Goal: Feedback & Contribution: Submit feedback/report problem

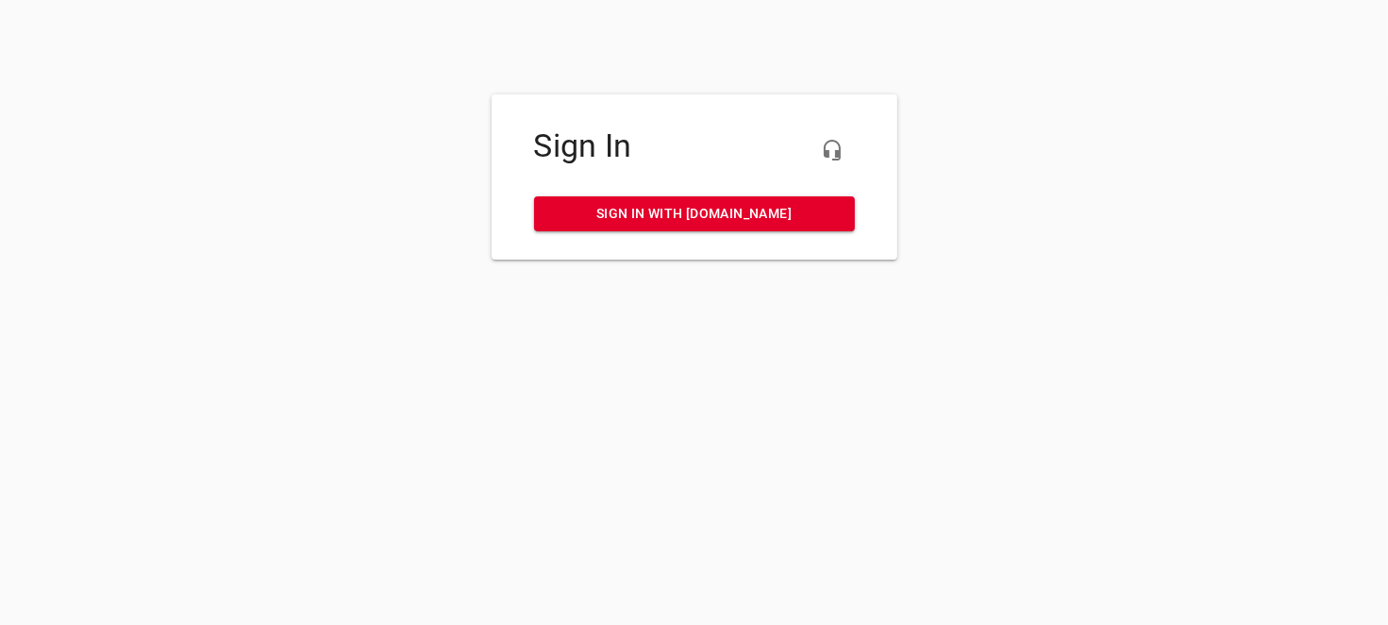
click at [700, 213] on span "Sign in with my.rheem.com" at bounding box center [694, 214] width 291 height 24
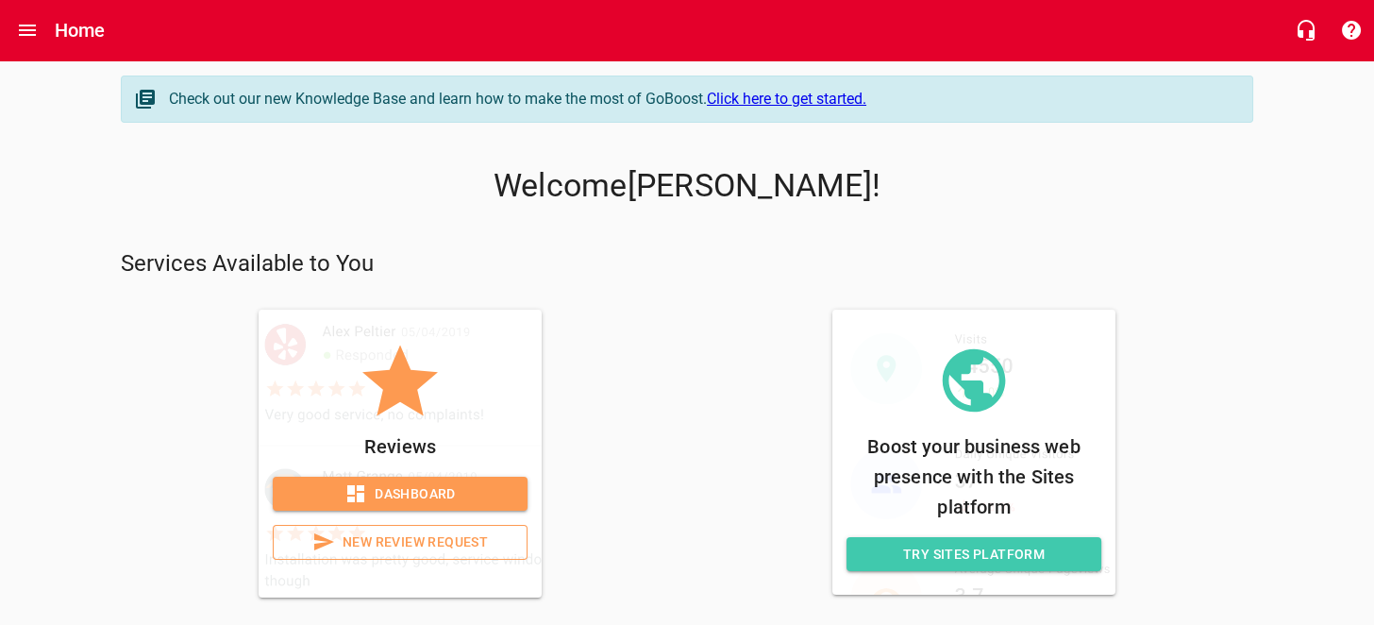
click at [462, 489] on span "Dashboard" at bounding box center [400, 494] width 225 height 24
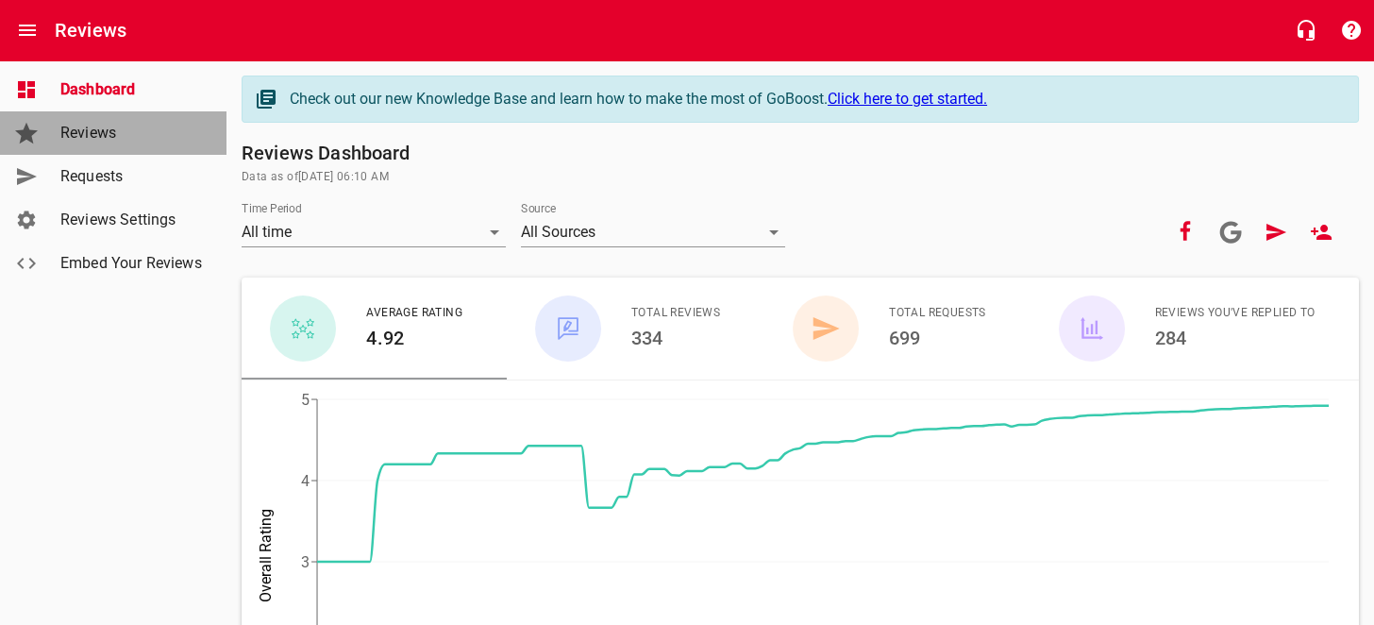
click at [109, 138] on span "Reviews" at bounding box center [131, 133] width 143 height 23
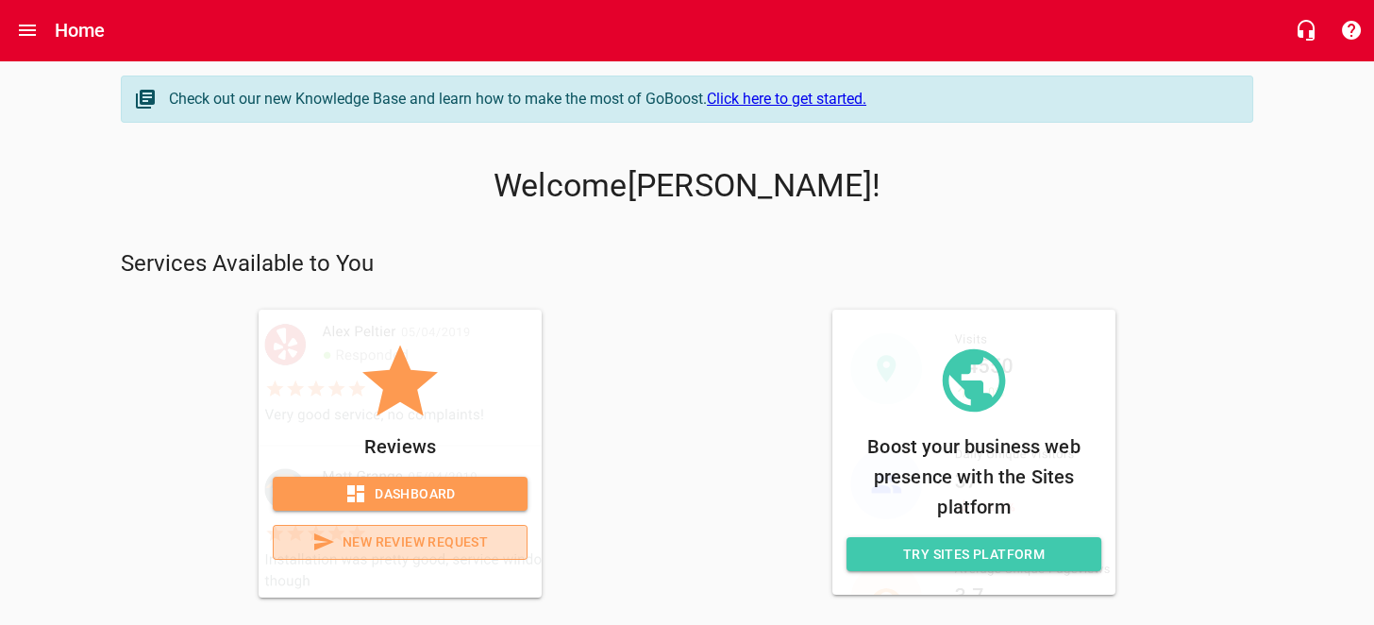
click at [429, 543] on span "New Review Request" at bounding box center [400, 542] width 223 height 24
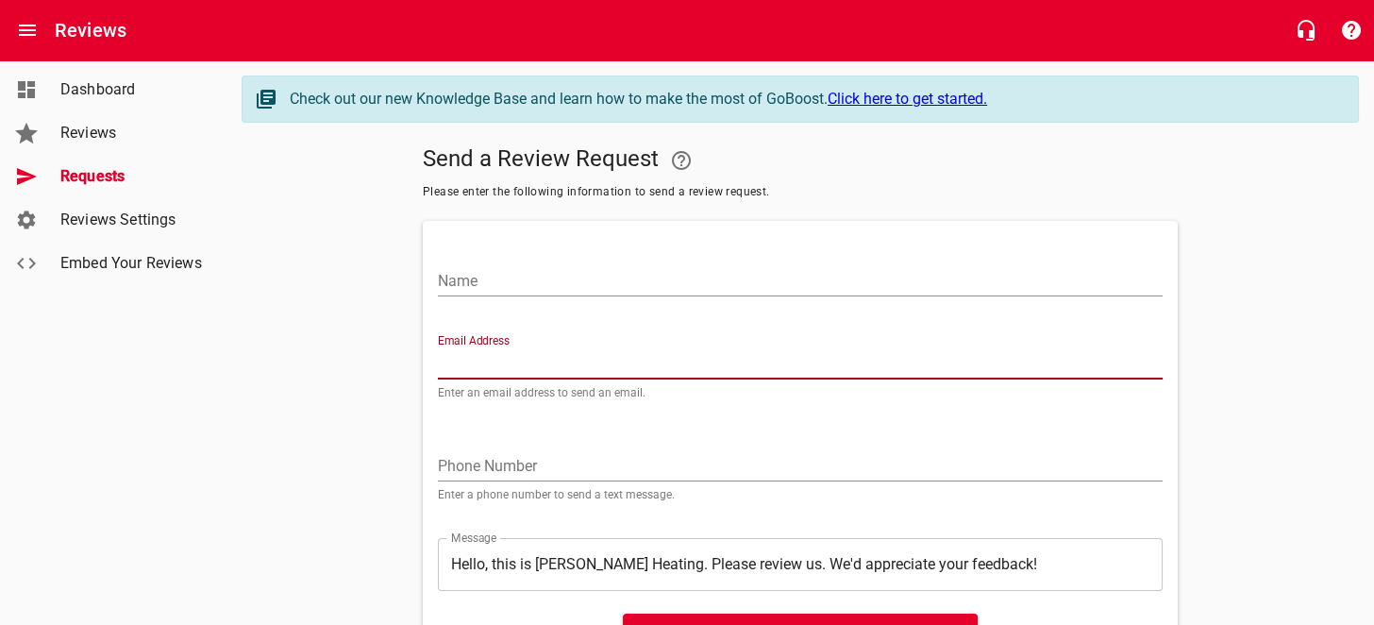
click at [488, 360] on input "Email Address" at bounding box center [800, 364] width 725 height 30
paste input "Just be careful we have some new cement on the left side when you pull in. [GEO…"
type input "Just be careful we have some new cement on the left side when you pull in. [GEO…"
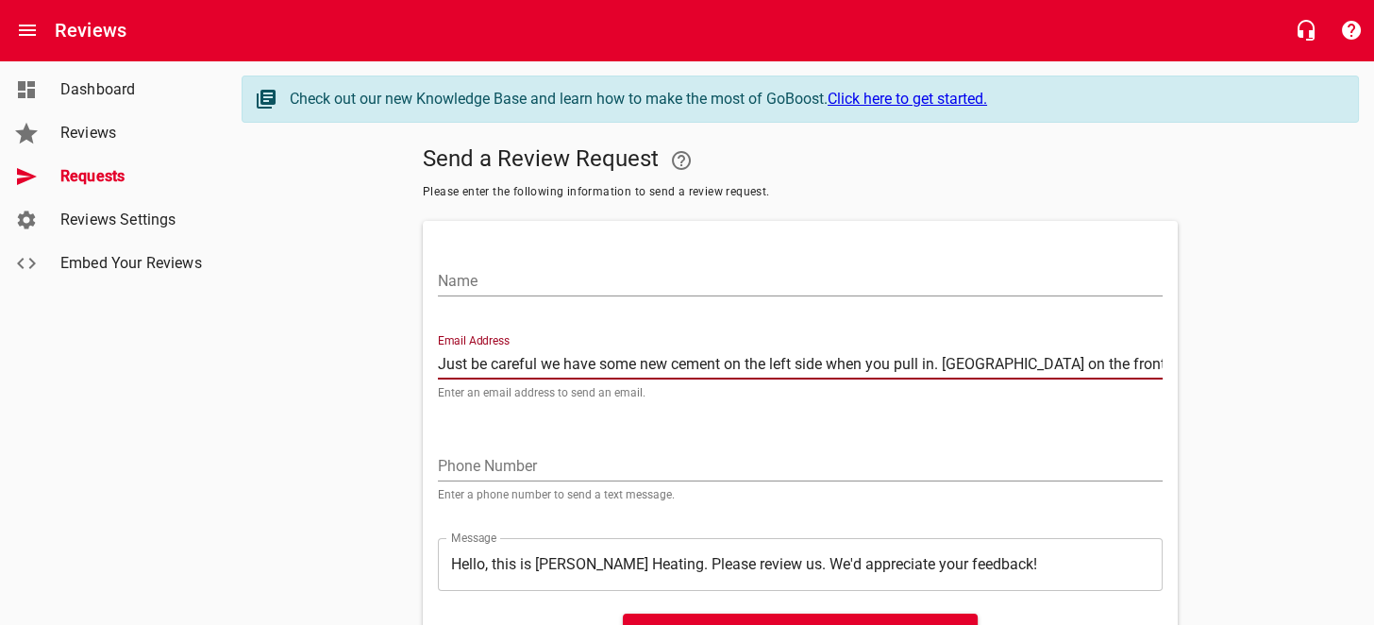
scroll to position [0, 163]
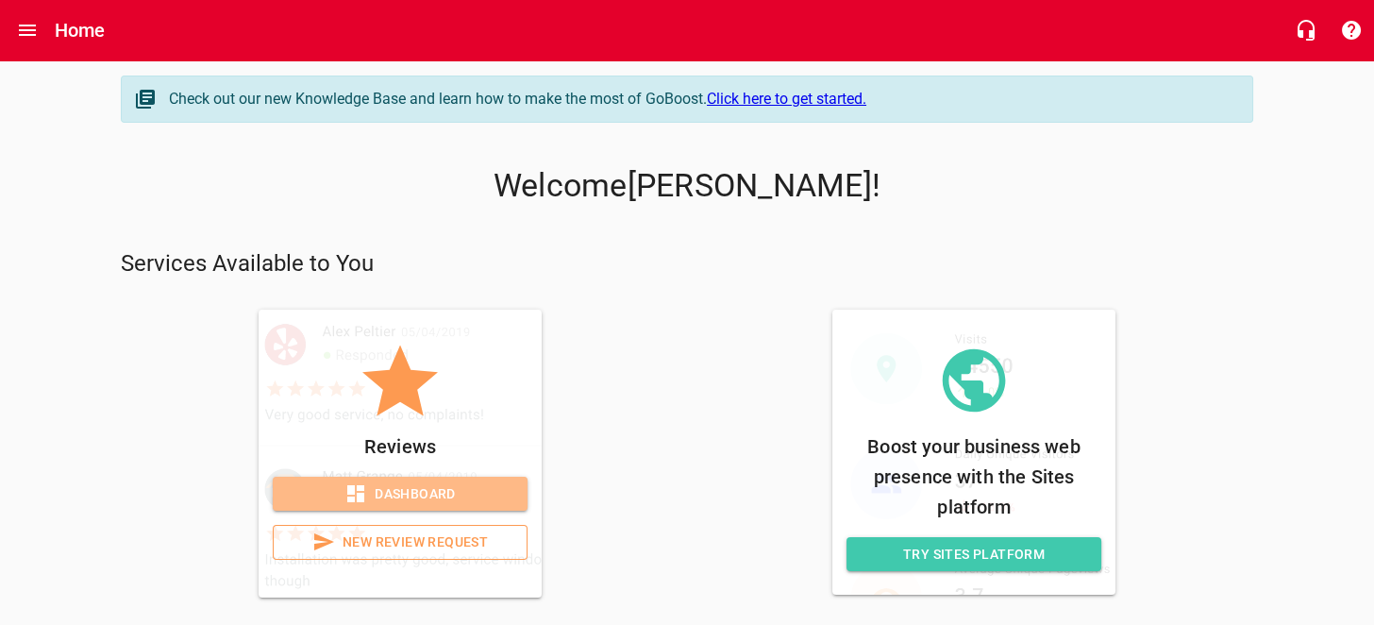
click at [438, 491] on span "Dashboard" at bounding box center [400, 494] width 225 height 24
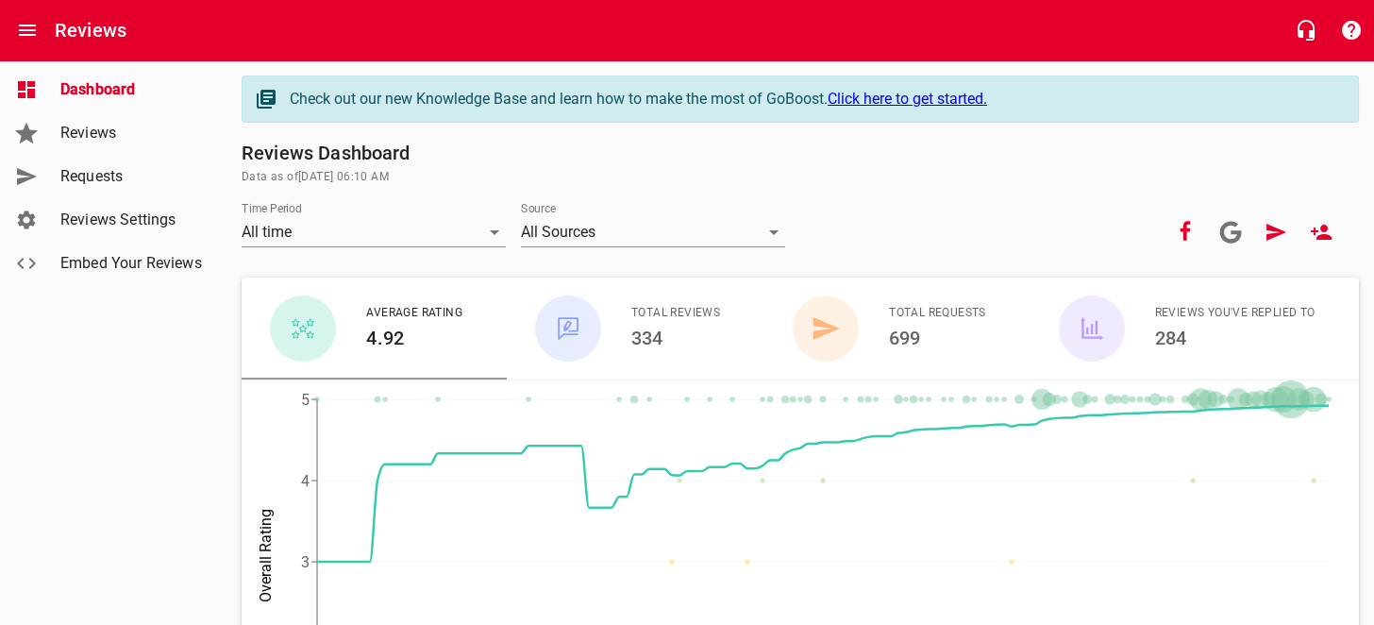
click at [110, 179] on span "Requests" at bounding box center [131, 176] width 143 height 23
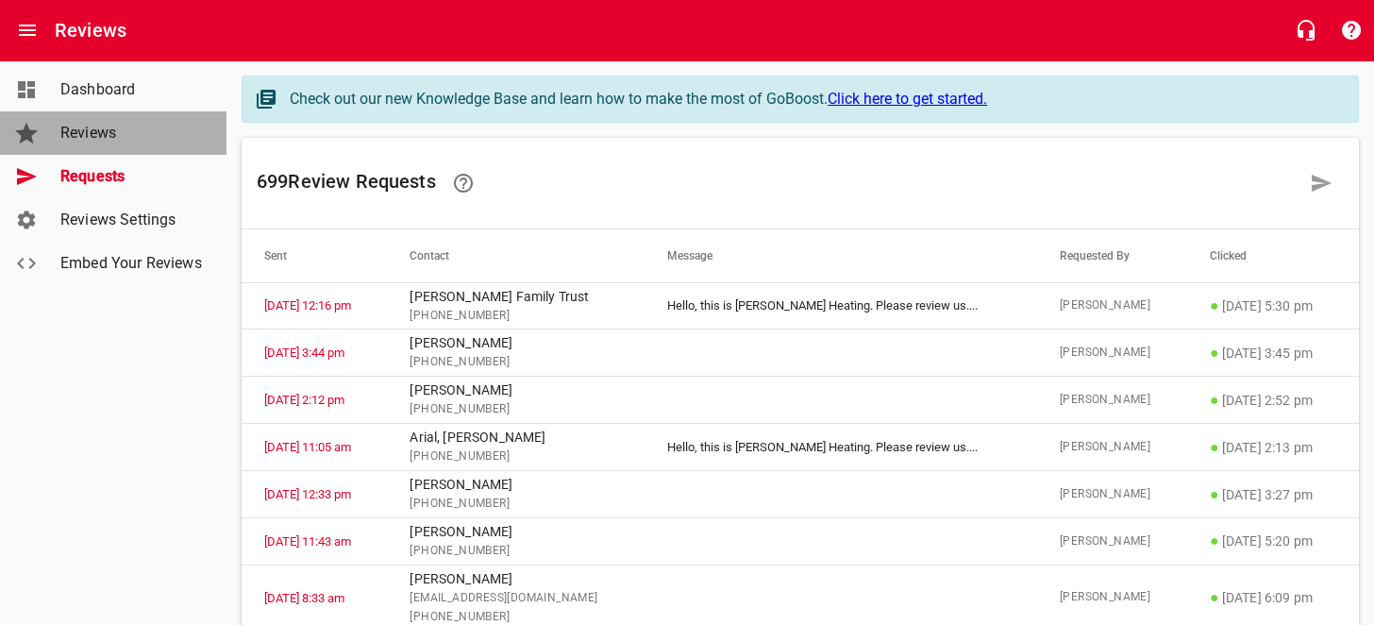
click at [113, 133] on span "Reviews" at bounding box center [131, 133] width 143 height 23
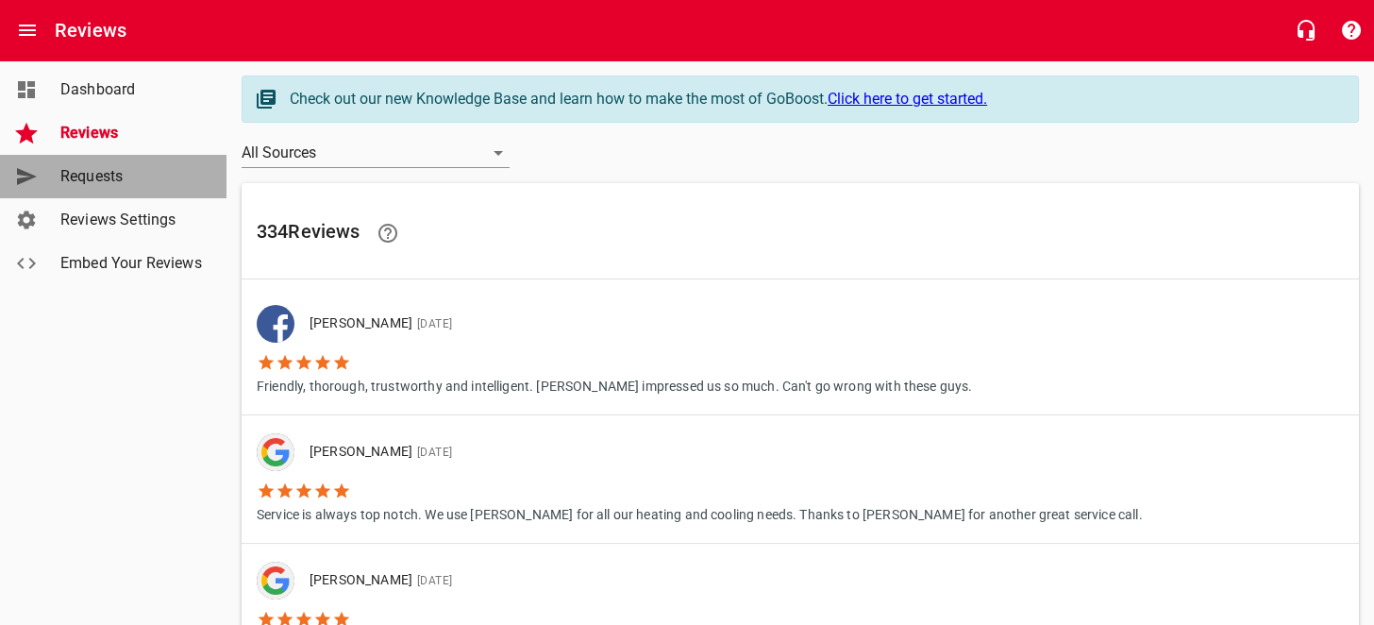
click at [110, 182] on span "Requests" at bounding box center [131, 176] width 143 height 23
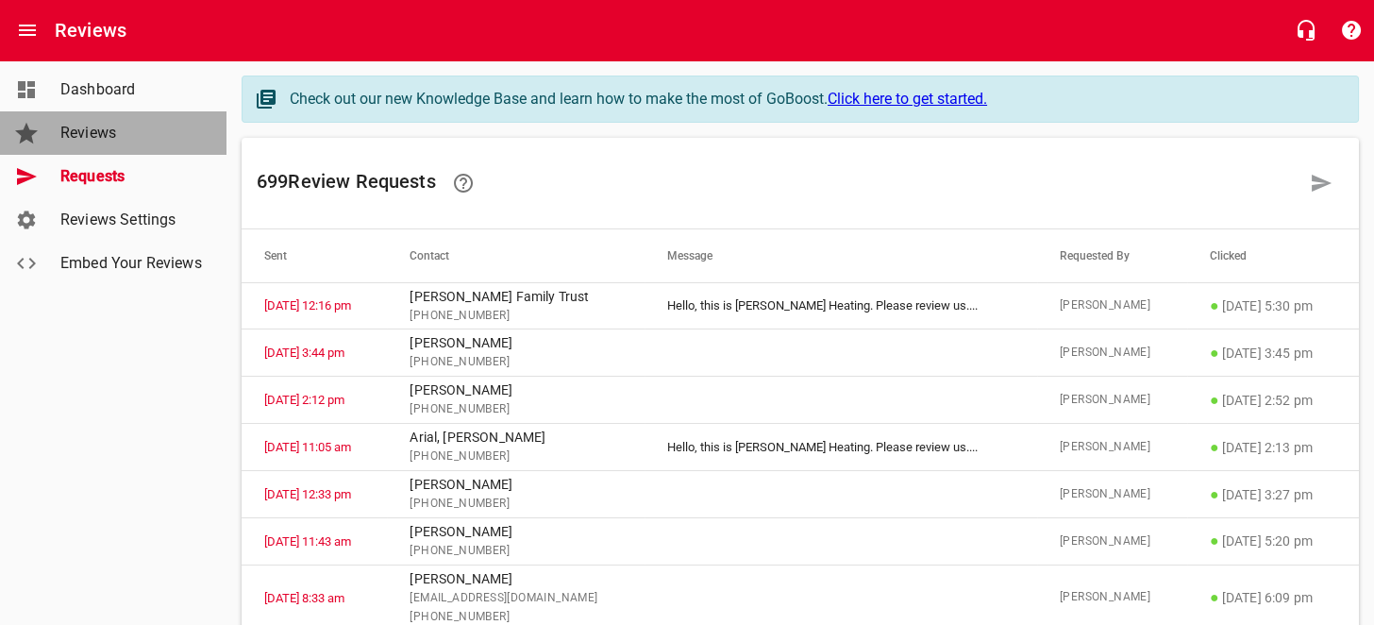
click at [132, 136] on span "Reviews" at bounding box center [131, 133] width 143 height 23
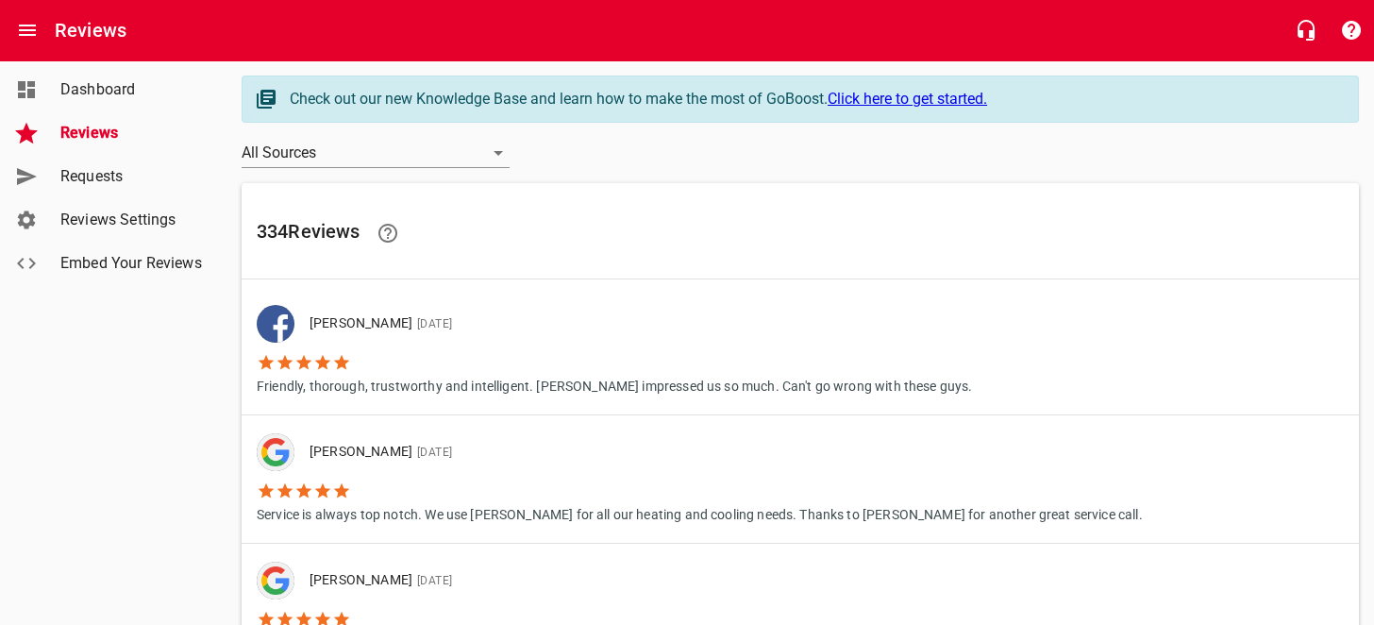
click at [107, 179] on span "Requests" at bounding box center [131, 176] width 143 height 23
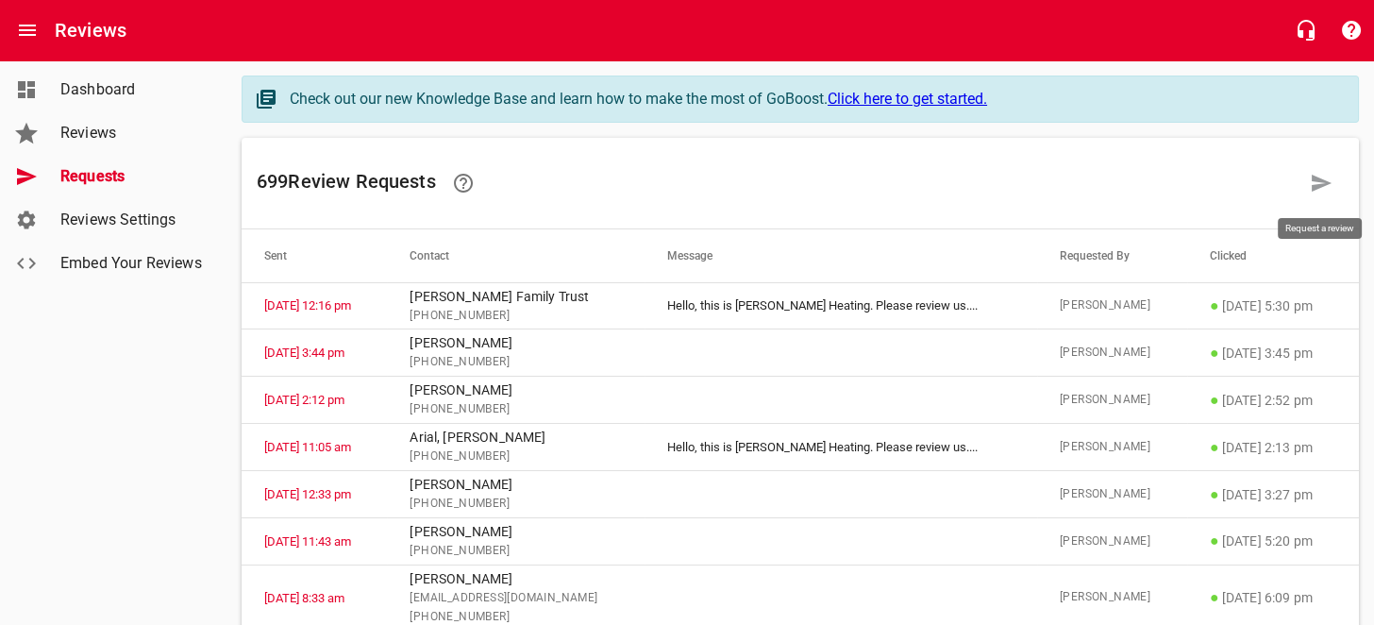
click at [1312, 178] on icon at bounding box center [1322, 183] width 20 height 17
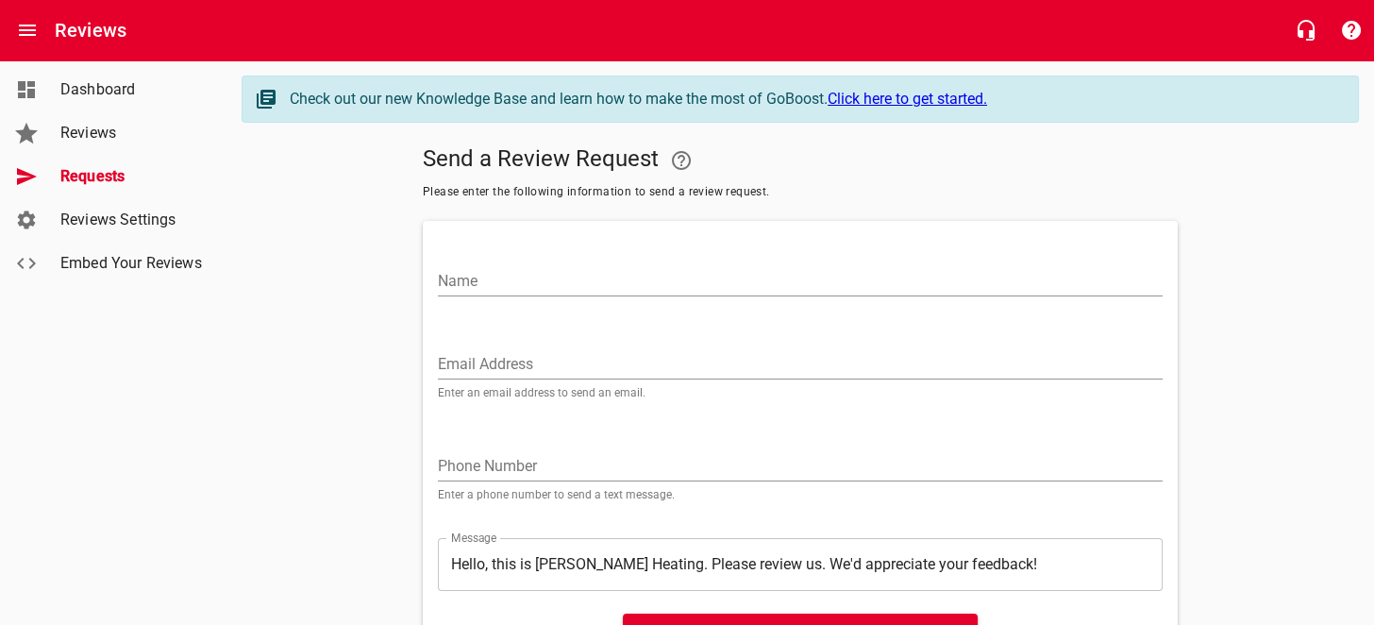
click at [511, 363] on input "Email Address" at bounding box center [800, 364] width 725 height 30
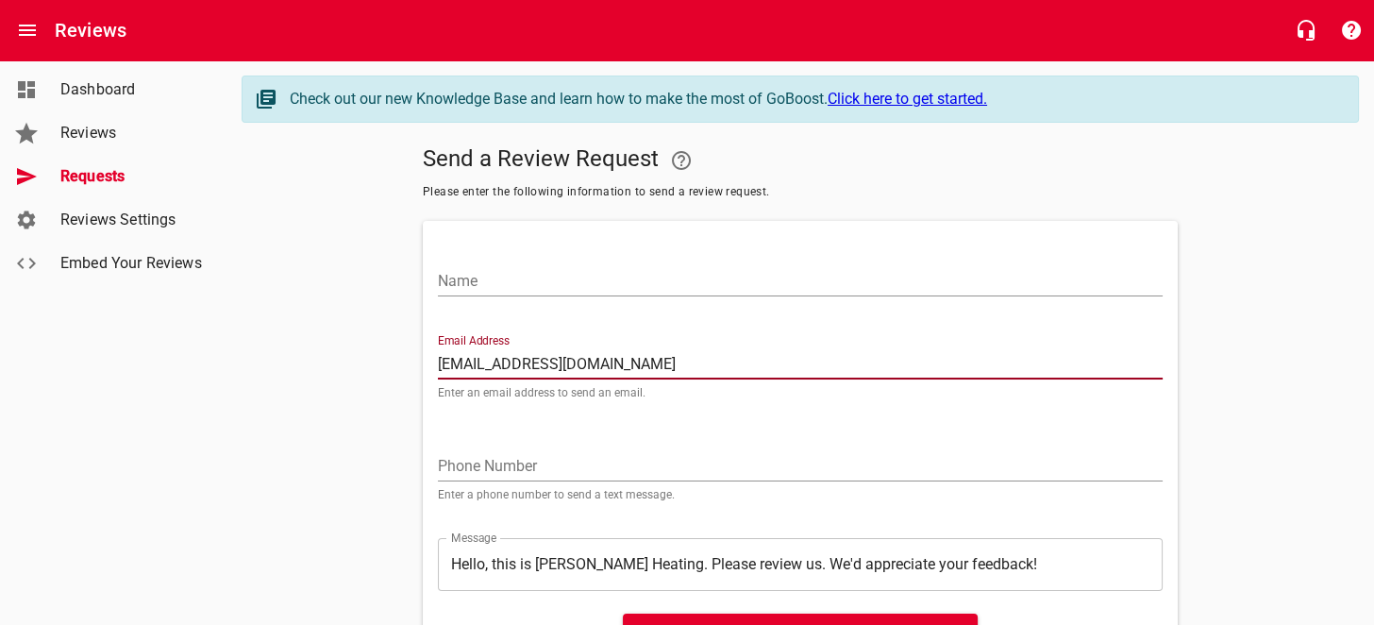
type input "[EMAIL_ADDRESS][DOMAIN_NAME]"
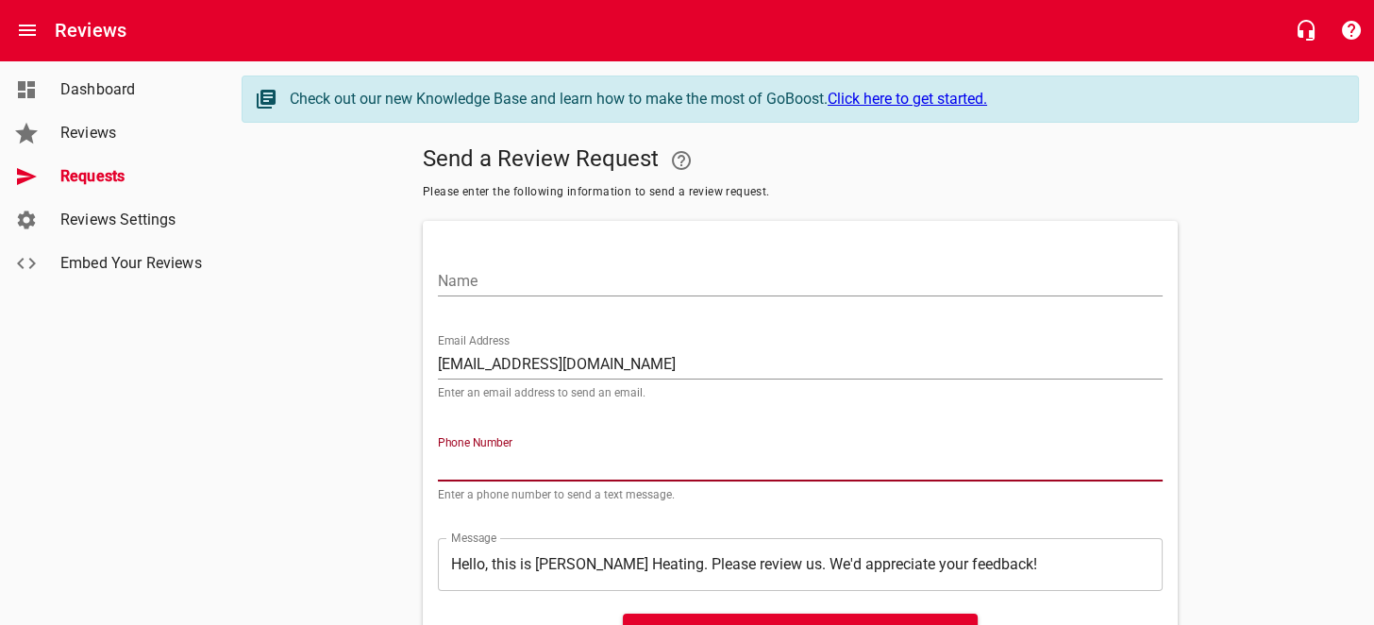
click at [477, 453] on input "tel" at bounding box center [800, 466] width 725 height 30
type input "3309363522"
click at [565, 273] on input "Name" at bounding box center [800, 281] width 725 height 30
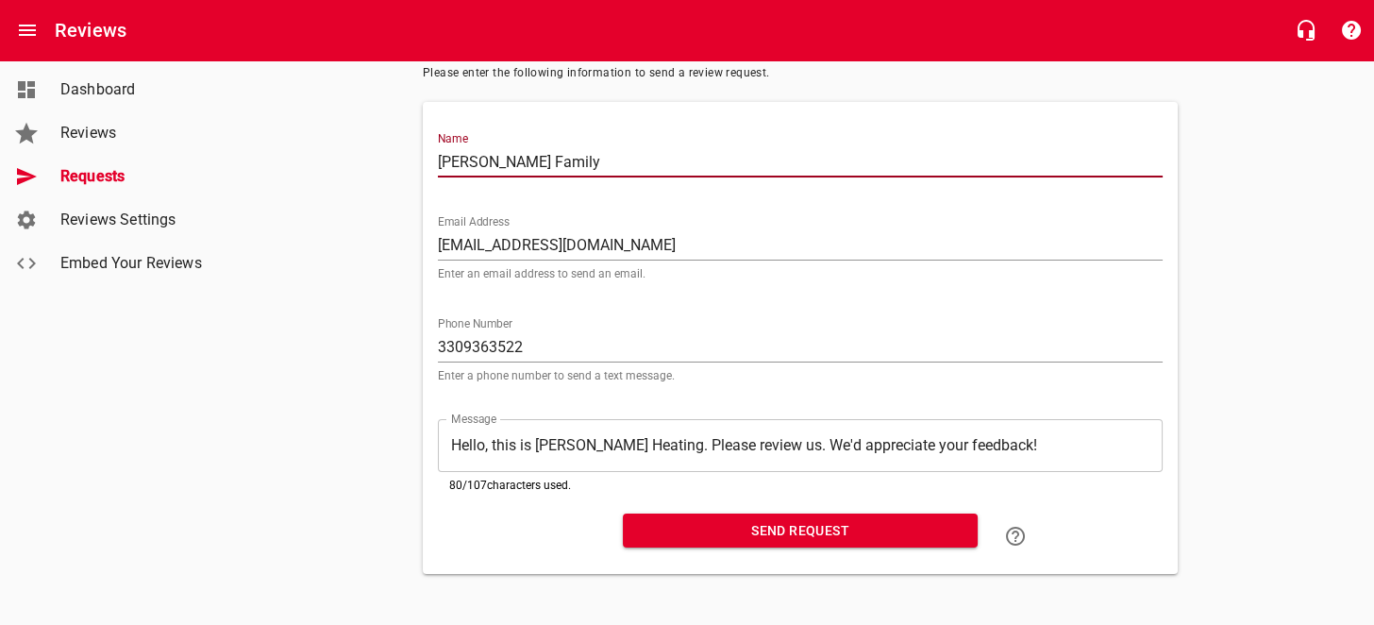
scroll to position [122, 0]
type input "[PERSON_NAME] Family"
click at [740, 528] on span "Send Request" at bounding box center [800, 531] width 325 height 24
